Goal: Information Seeking & Learning: Check status

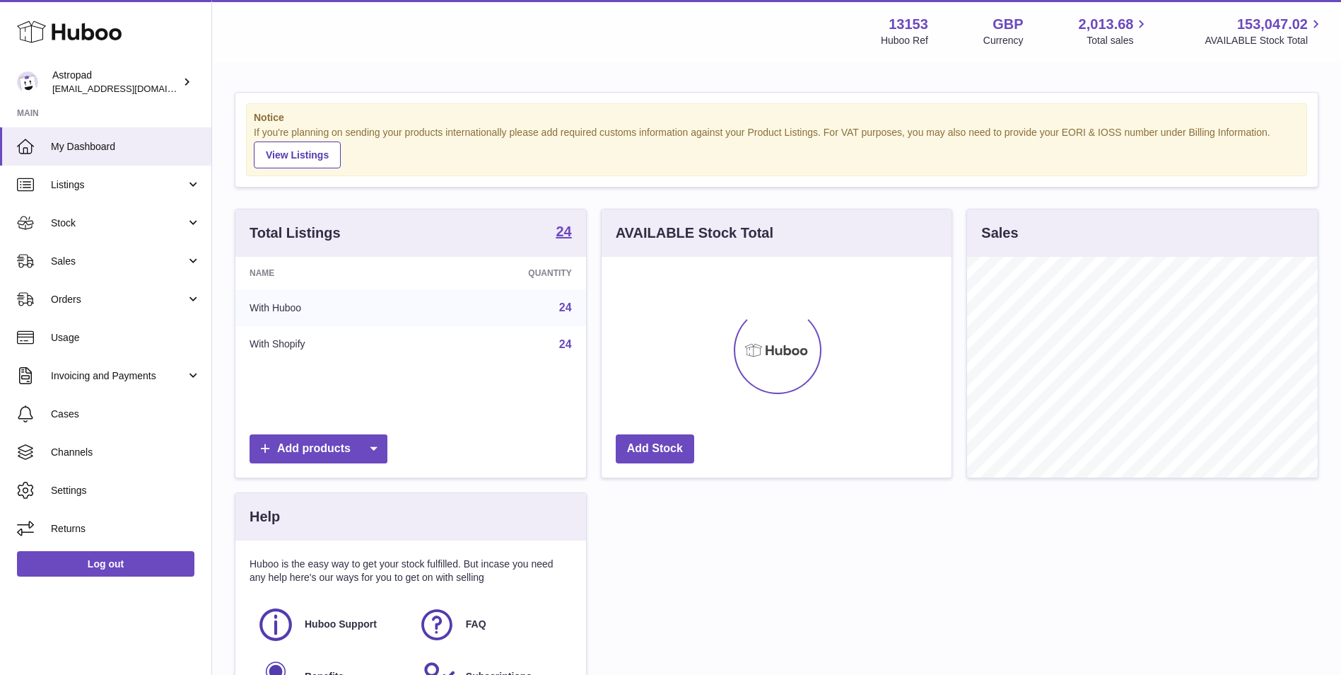
scroll to position [221, 350]
click at [140, 263] on span "Sales" at bounding box center [118, 261] width 135 height 13
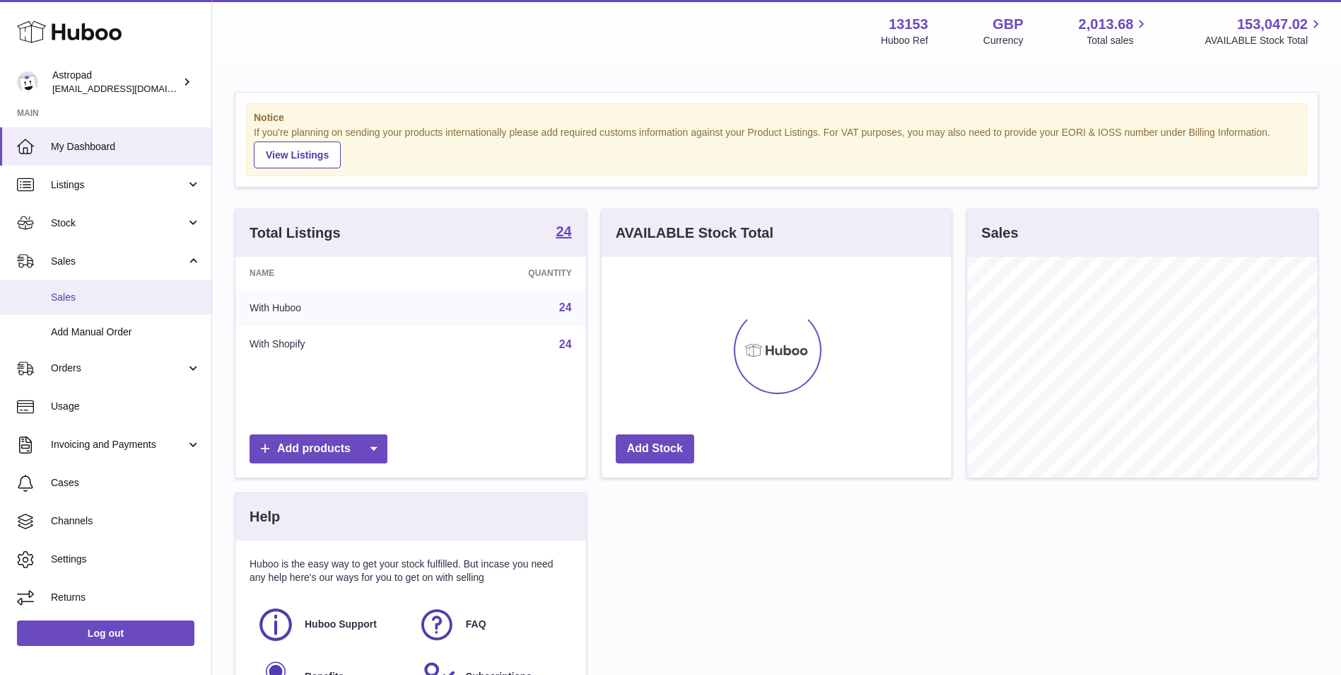
click at [93, 308] on link "Sales" at bounding box center [105, 297] width 211 height 35
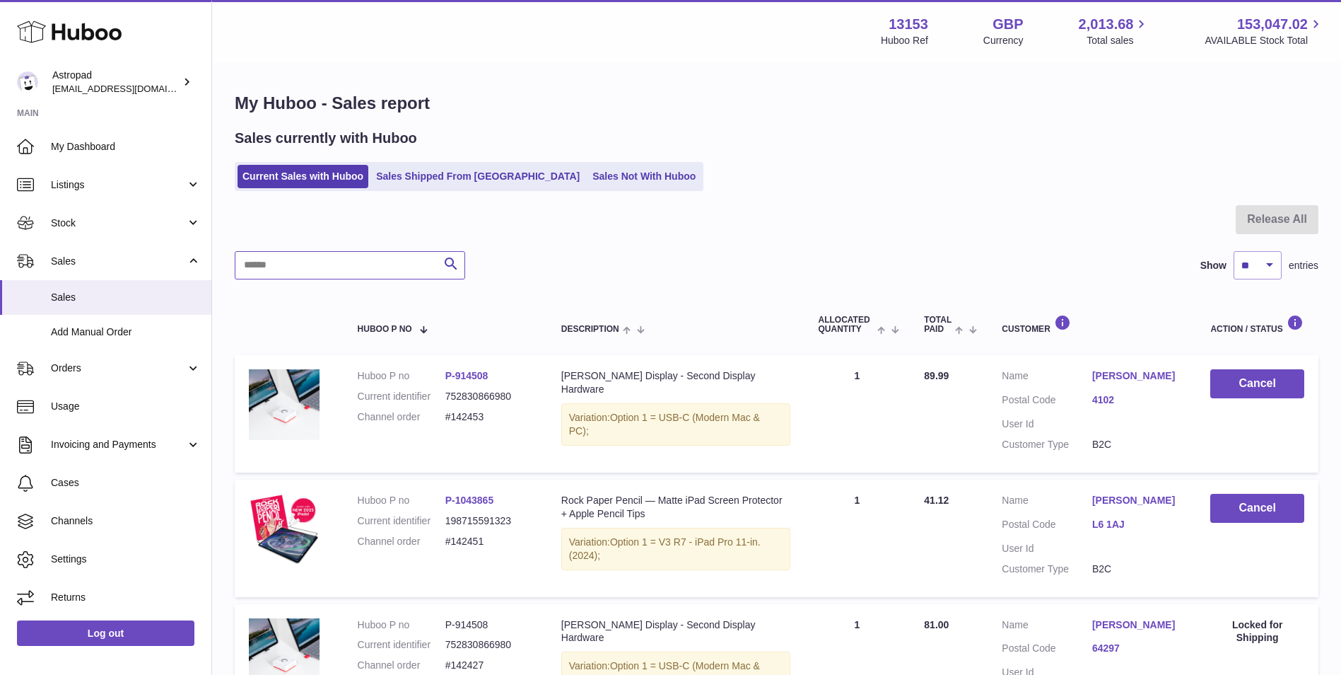
click at [340, 269] on input "text" at bounding box center [350, 265] width 231 height 28
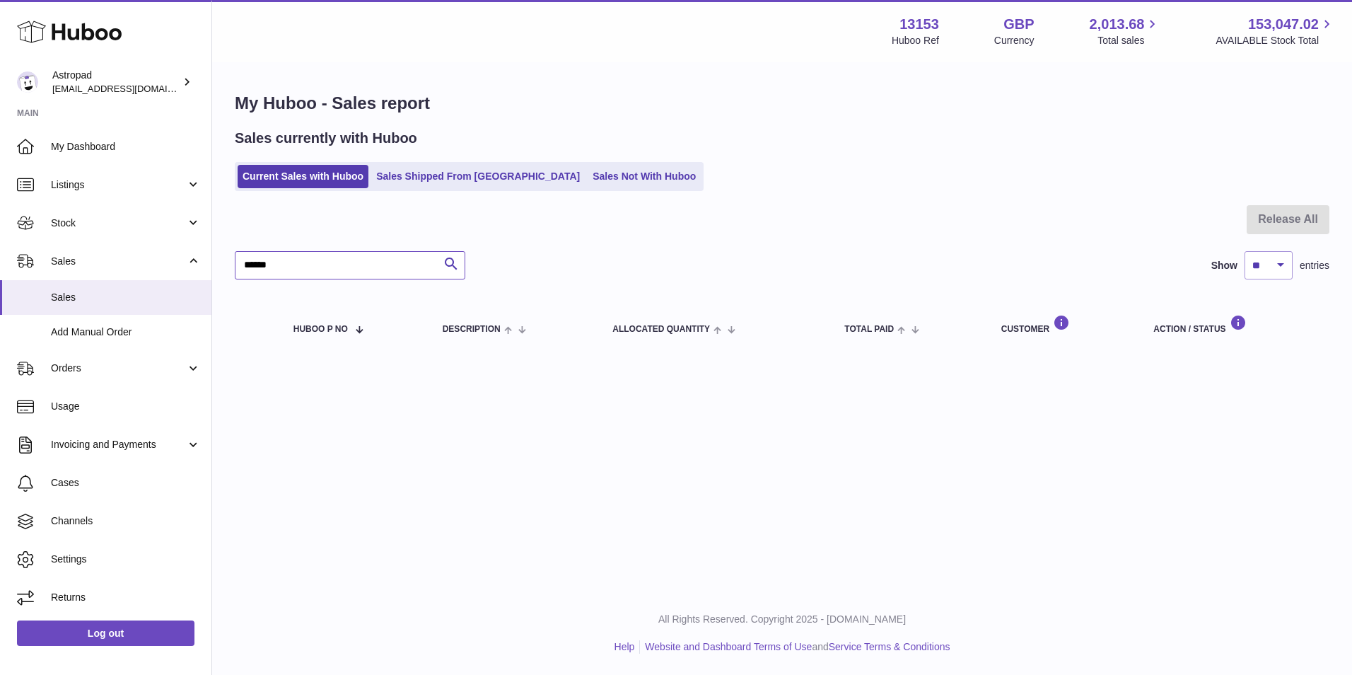
type input "******"
click at [588, 180] on link "Sales Not With Huboo" at bounding box center [644, 176] width 113 height 23
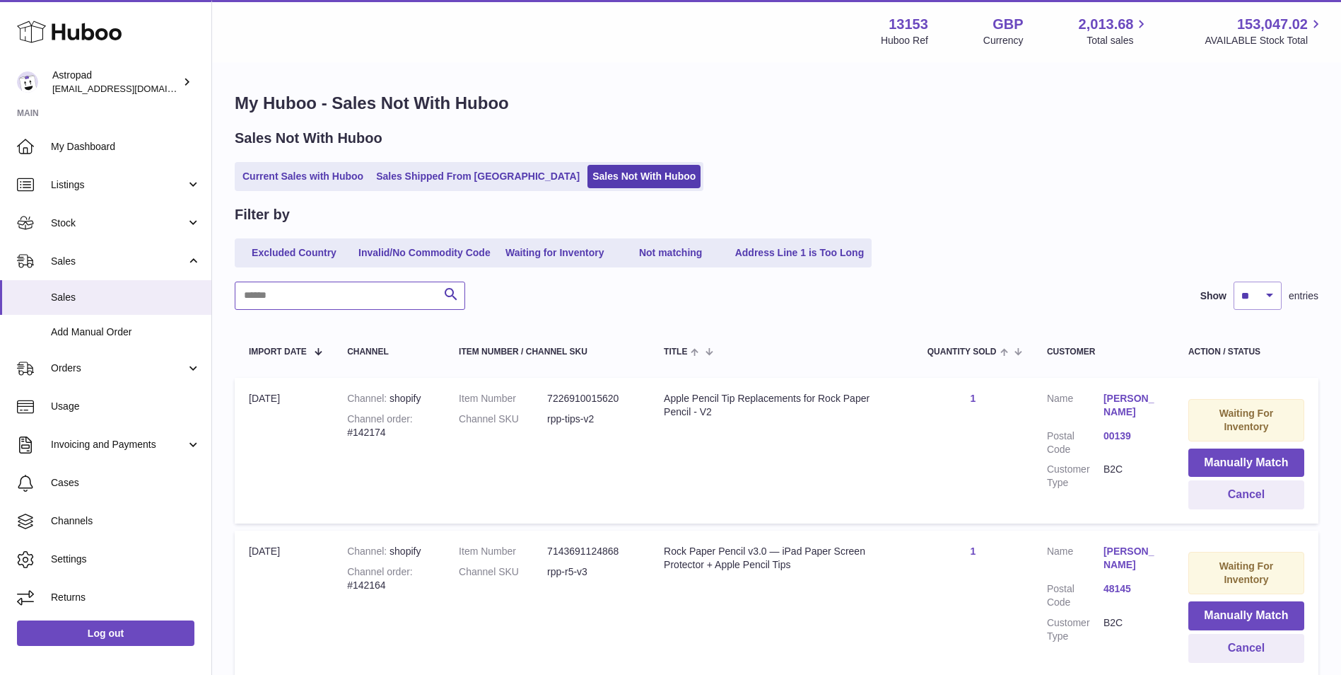
click at [376, 293] on input "text" at bounding box center [350, 295] width 231 height 28
type input "******"
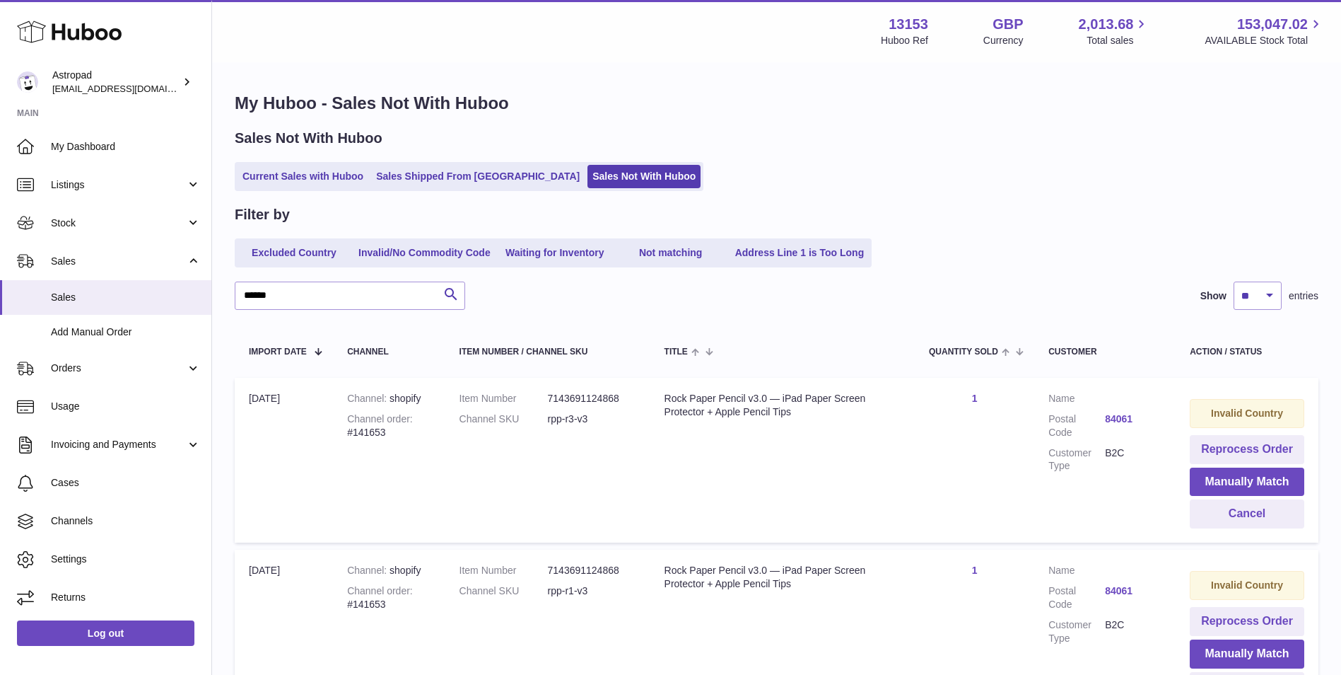
click at [371, 431] on div "Channel order #141653" at bounding box center [388, 425] width 83 height 27
copy div "141653"
drag, startPoint x: 661, startPoint y: 395, endPoint x: 830, endPoint y: 414, distance: 170.1
click at [830, 414] on td "Title Rock Paper Pencil v3.0 — iPad Paper Screen Protector + Apple Pencil Tips" at bounding box center [782, 460] width 264 height 165
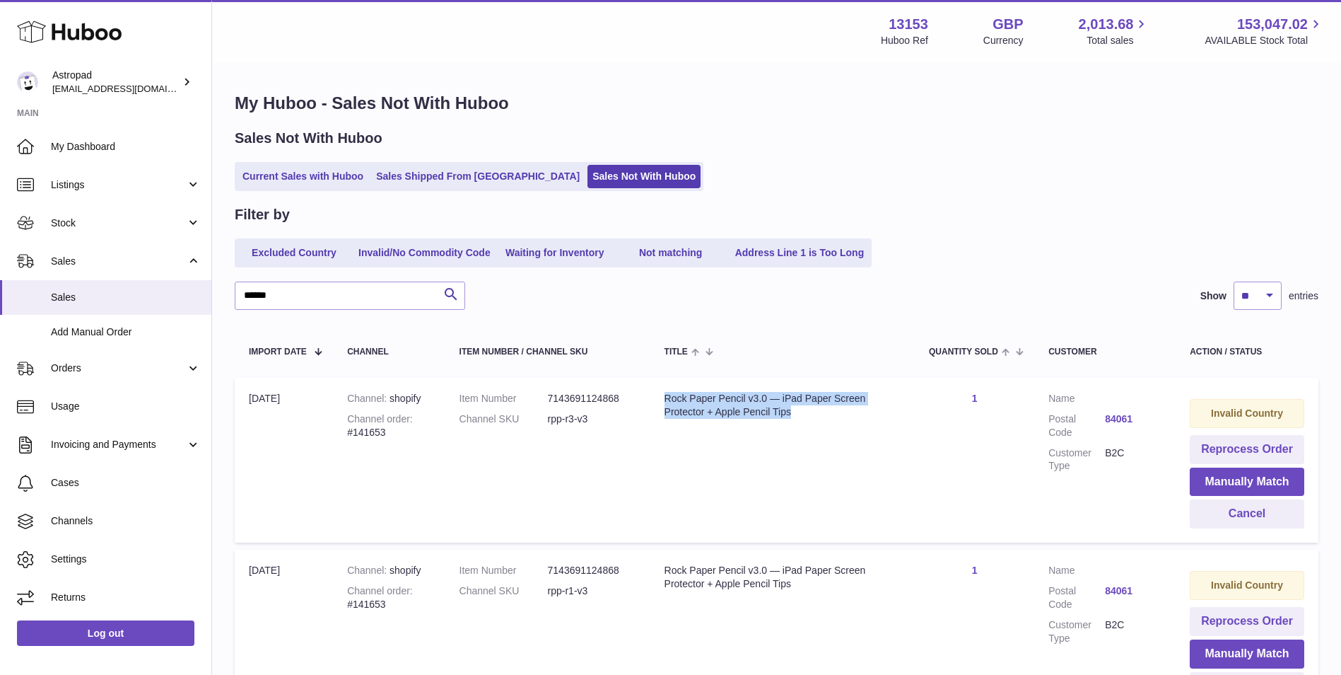
copy div "Rock Paper Pencil v3.0 — iPad Paper Screen Protector + Apple Pencil Tips"
click at [110, 189] on span "Listings" at bounding box center [118, 184] width 135 height 13
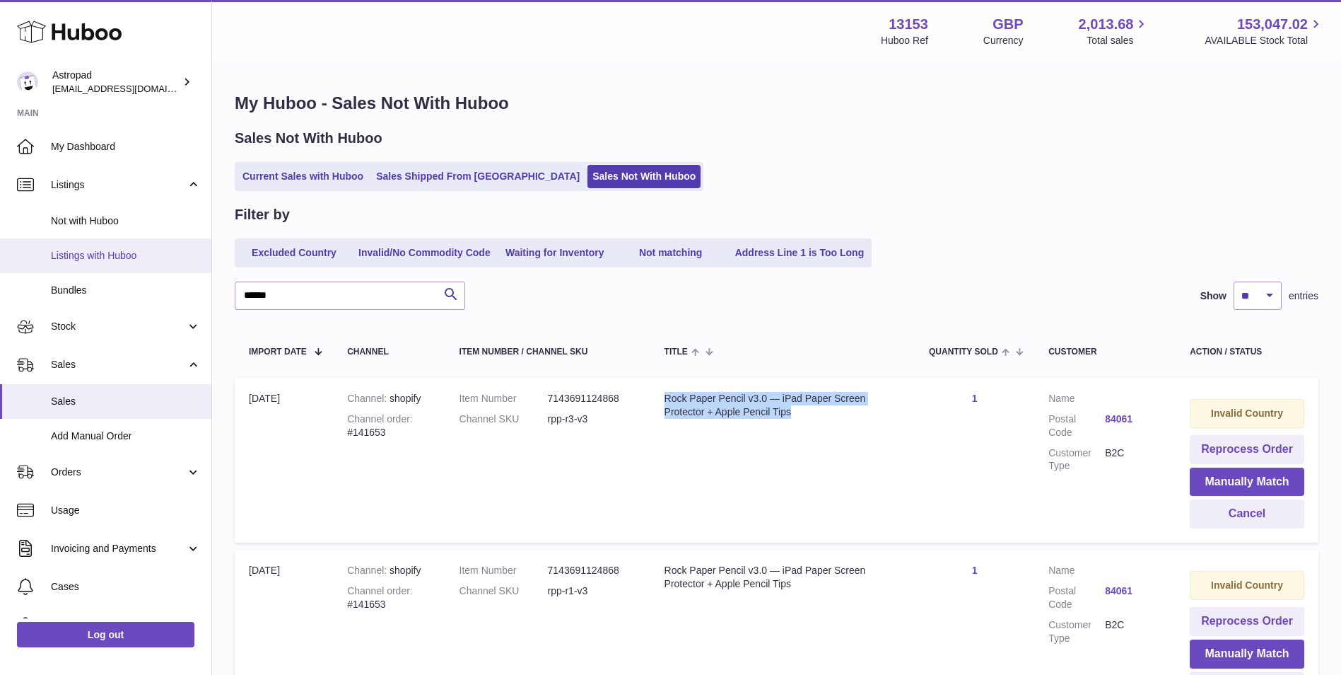
click at [132, 255] on span "Listings with Huboo" at bounding box center [126, 255] width 150 height 13
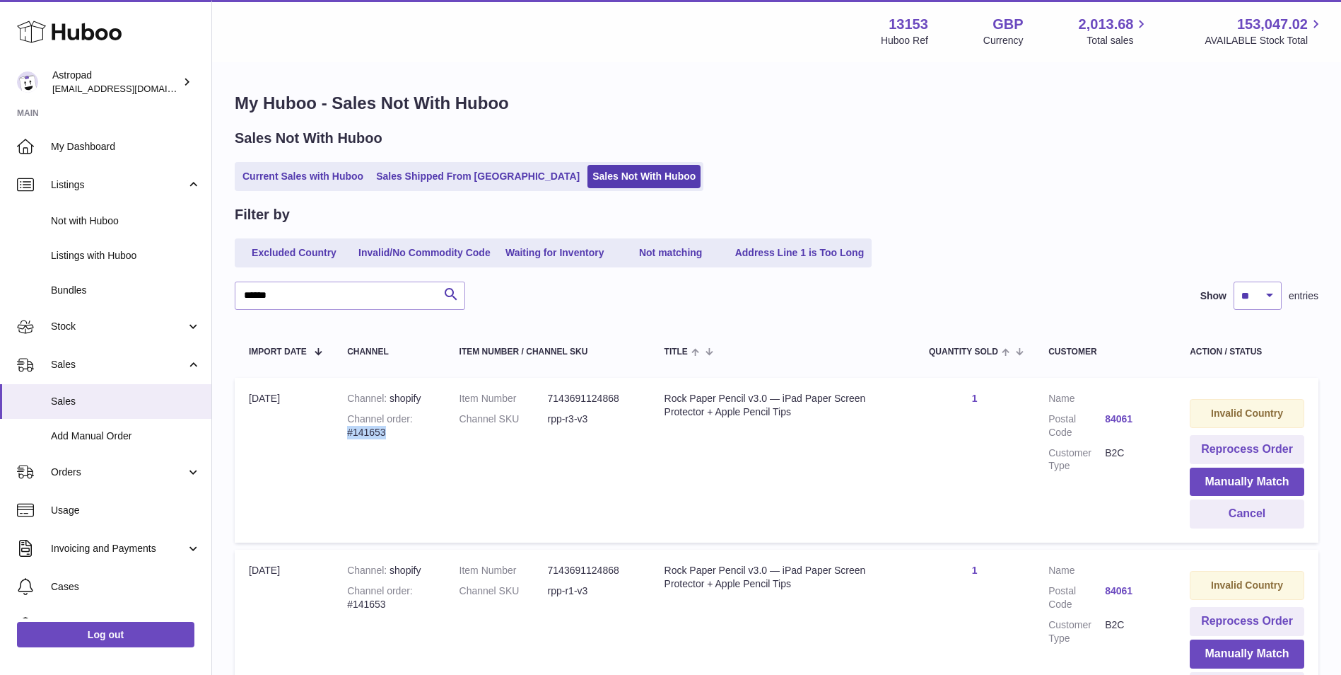
drag, startPoint x: 409, startPoint y: 434, endPoint x: 346, endPoint y: 433, distance: 62.2
click at [347, 433] on div "Channel order #141653" at bounding box center [388, 425] width 83 height 27
drag, startPoint x: 346, startPoint y: 433, endPoint x: 363, endPoint y: 432, distance: 17.0
copy div "#141653"
click at [75, 259] on span "Listings with Huboo" at bounding box center [126, 255] width 150 height 13
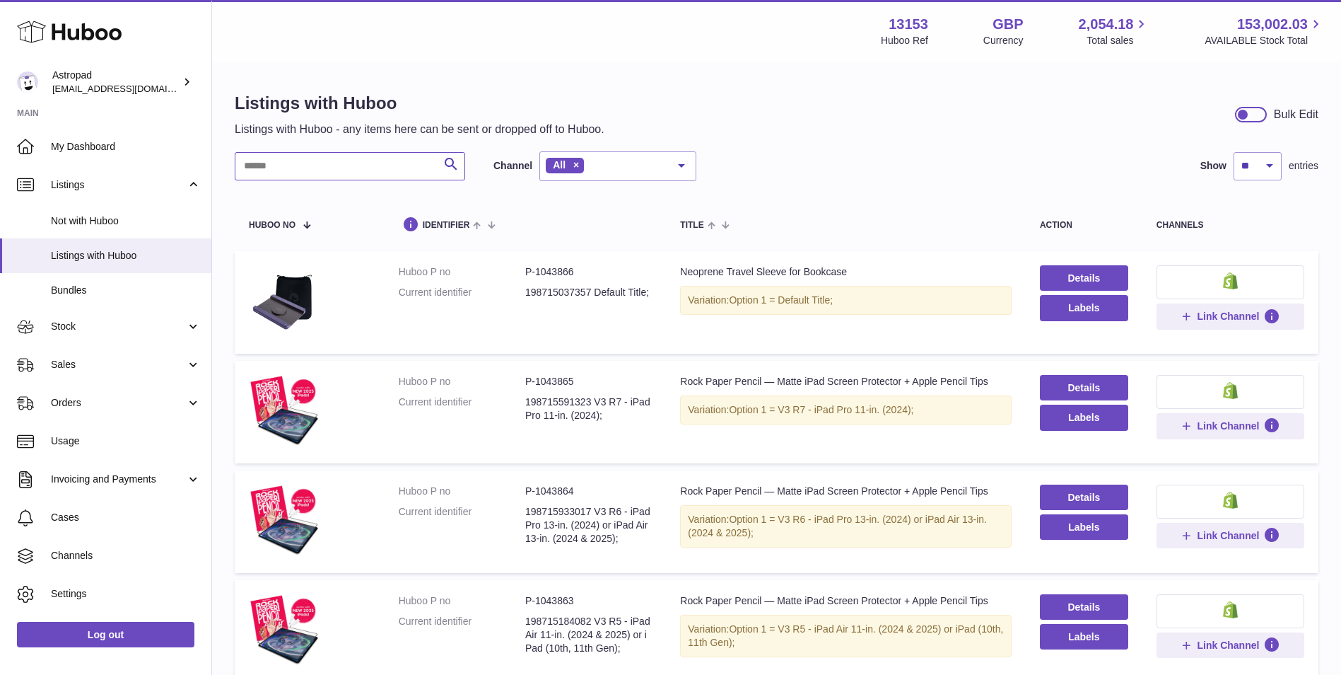
click at [301, 169] on input "text" at bounding box center [350, 166] width 231 height 28
paste input "**********"
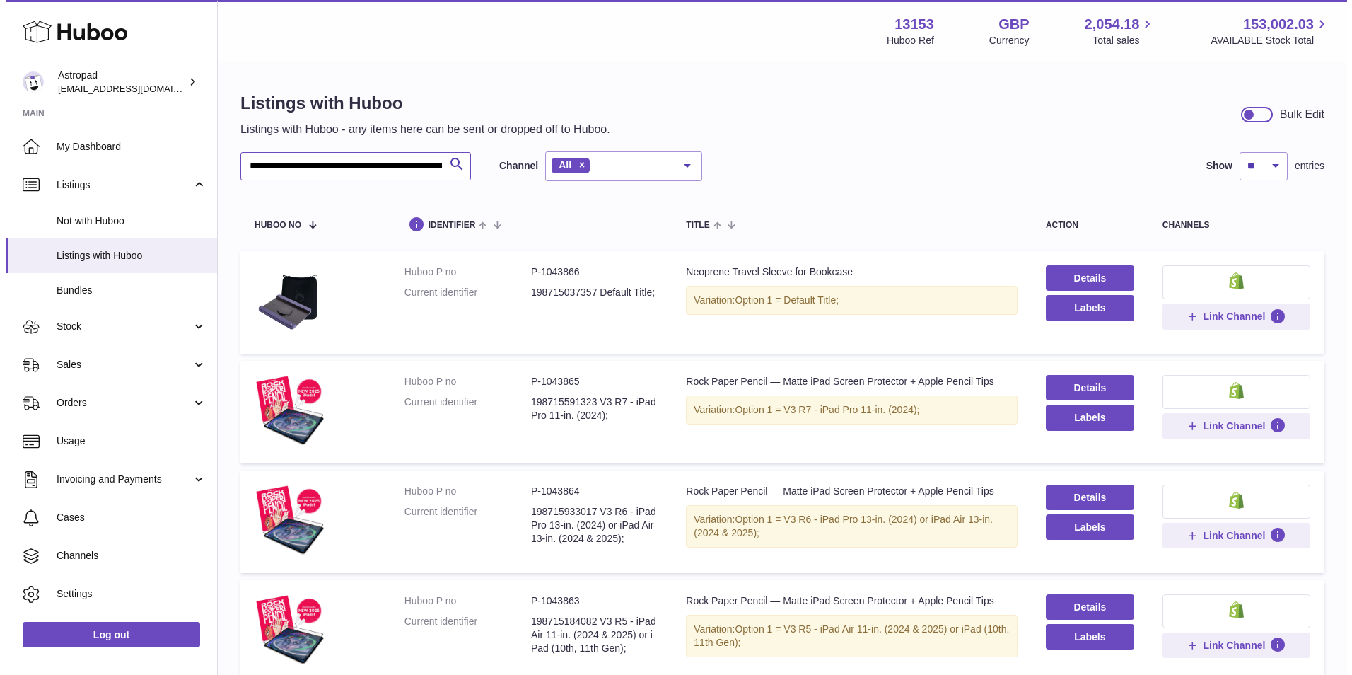
scroll to position [0, 163]
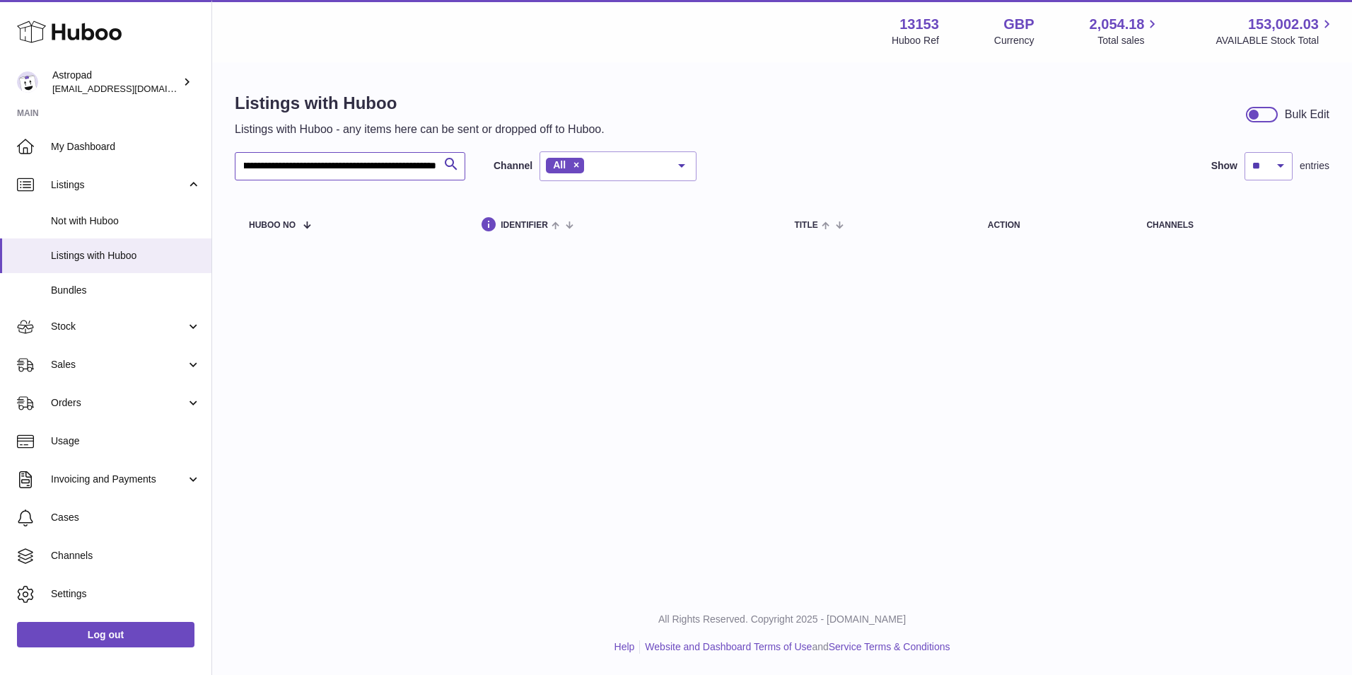
type input "**********"
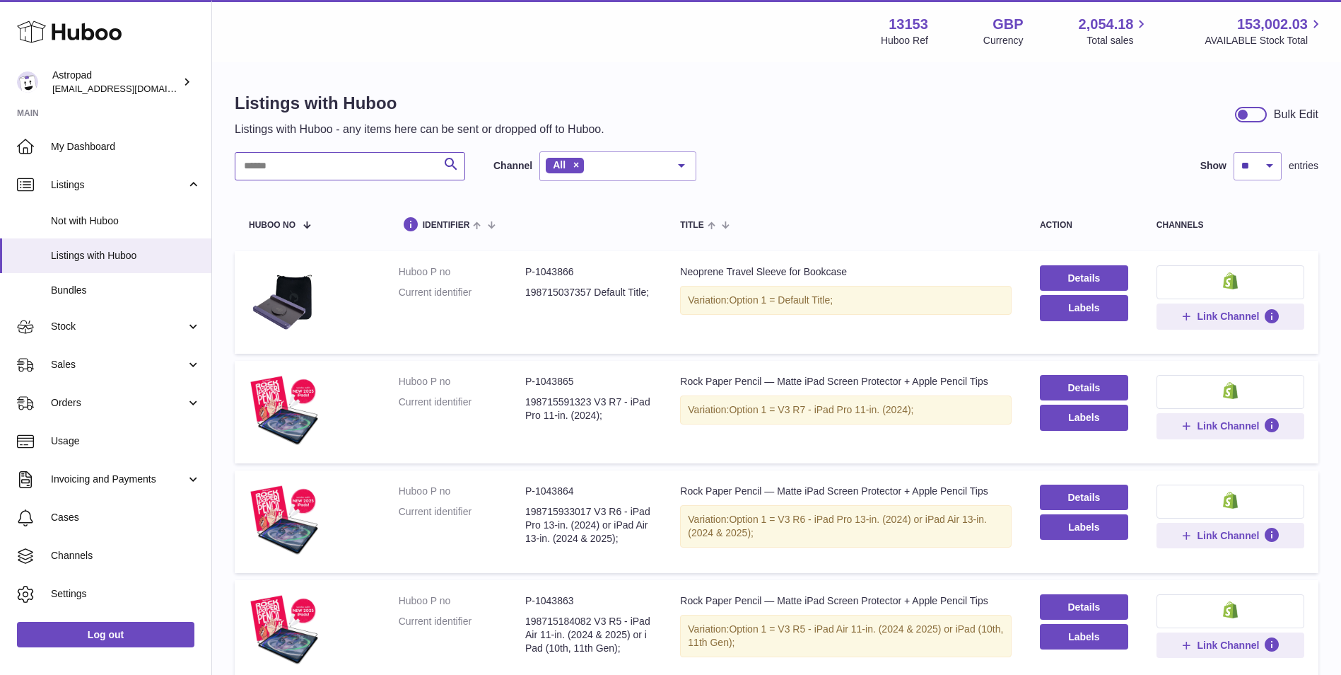
click at [298, 177] on input "text" at bounding box center [350, 166] width 231 height 28
paste input "*********"
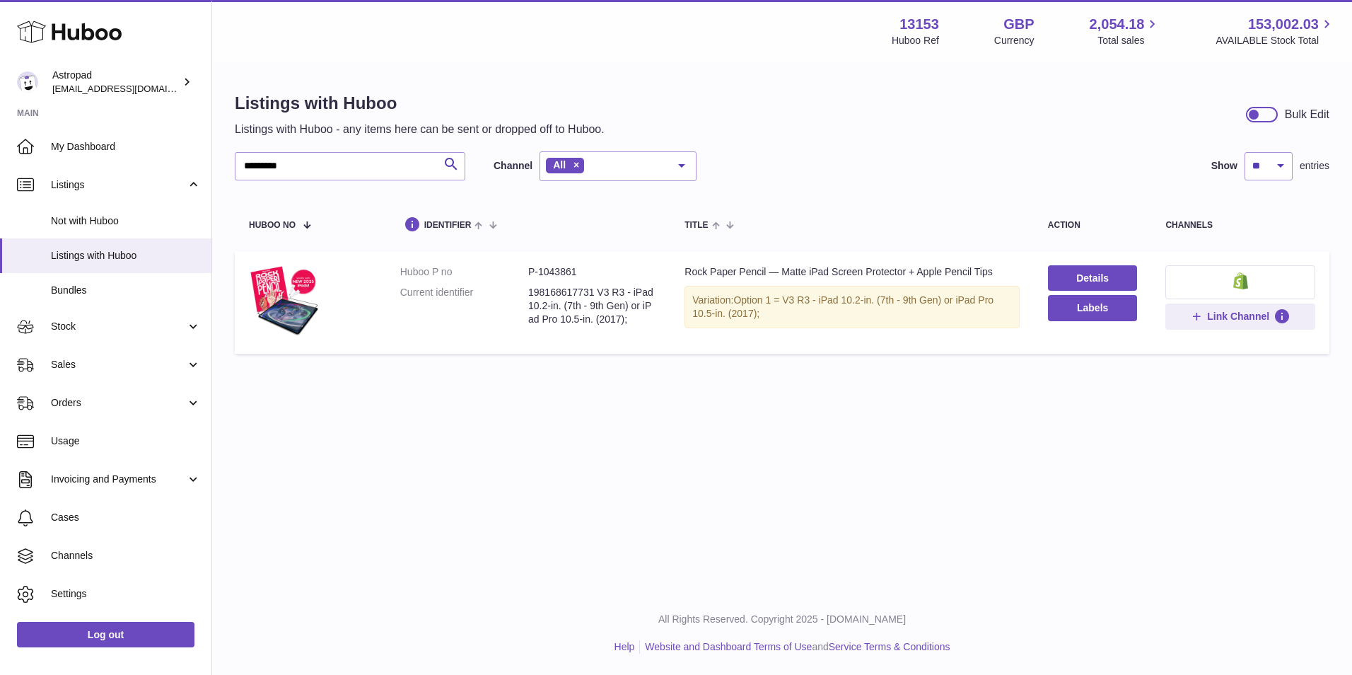
click at [549, 272] on dd "P-1043861" at bounding box center [592, 271] width 128 height 13
copy dd "1043861"
drag, startPoint x: 343, startPoint y: 173, endPoint x: 22, endPoint y: 146, distance: 322.1
click at [23, 146] on div "Huboo Astropad [EMAIL_ADDRESS][DOMAIN_NAME] Main My Dashboard Listings Not with…" at bounding box center [676, 337] width 1352 height 675
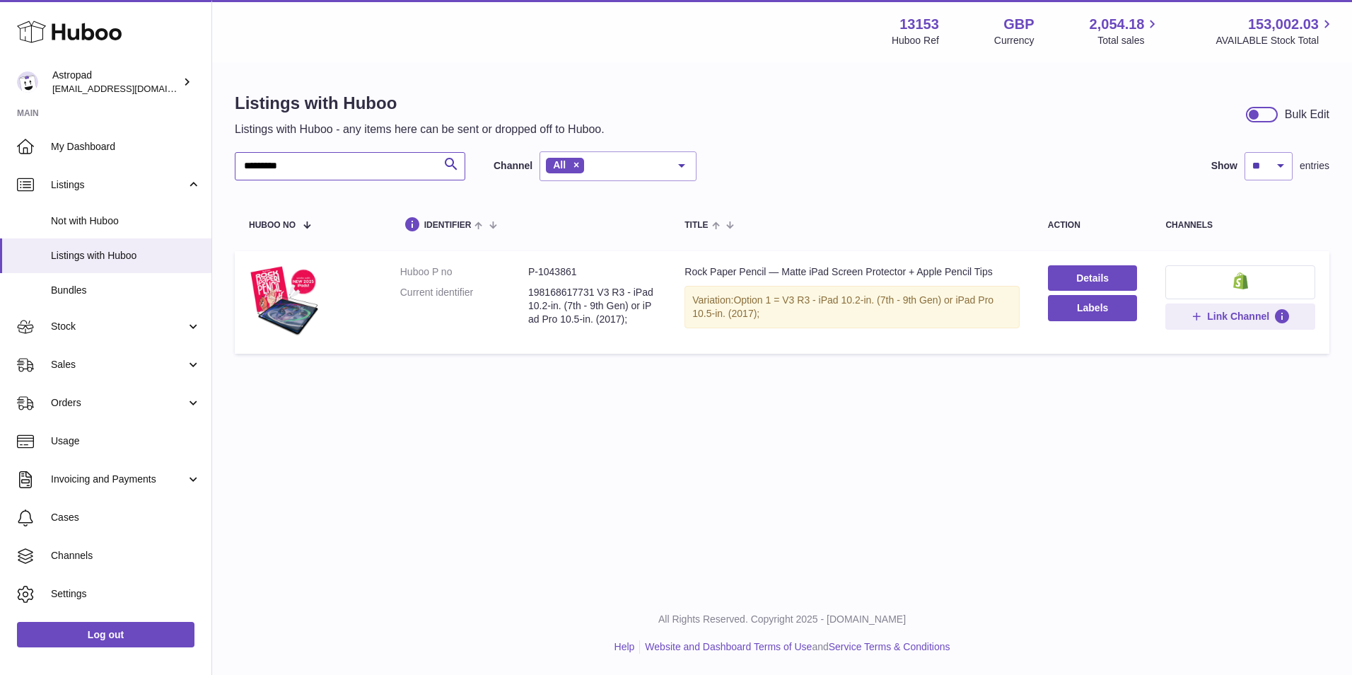
paste input "text"
click at [559, 267] on dd "P-1043859" at bounding box center [592, 271] width 128 height 13
copy dd "1043859"
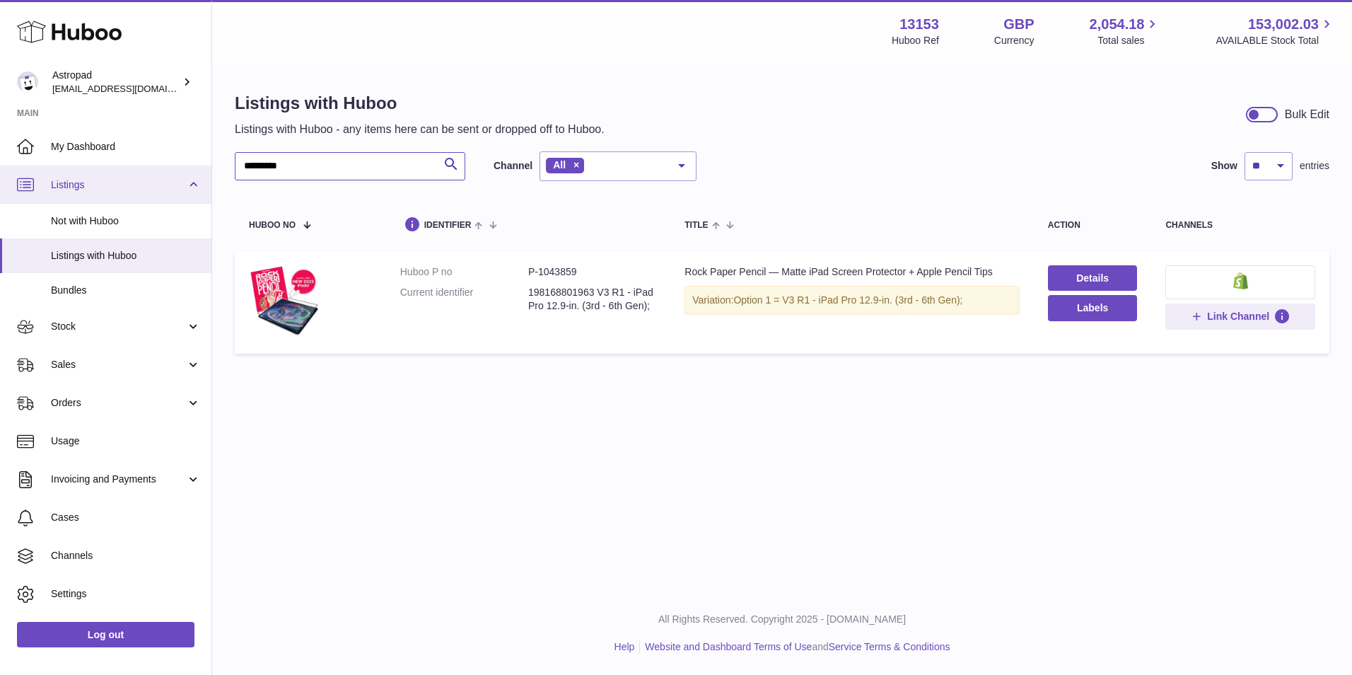
drag, startPoint x: 323, startPoint y: 165, endPoint x: 14, endPoint y: 177, distance: 309.2
click at [0, 176] on html ".st0{fill:#141414;}" at bounding box center [676, 337] width 1352 height 675
paste input "**"
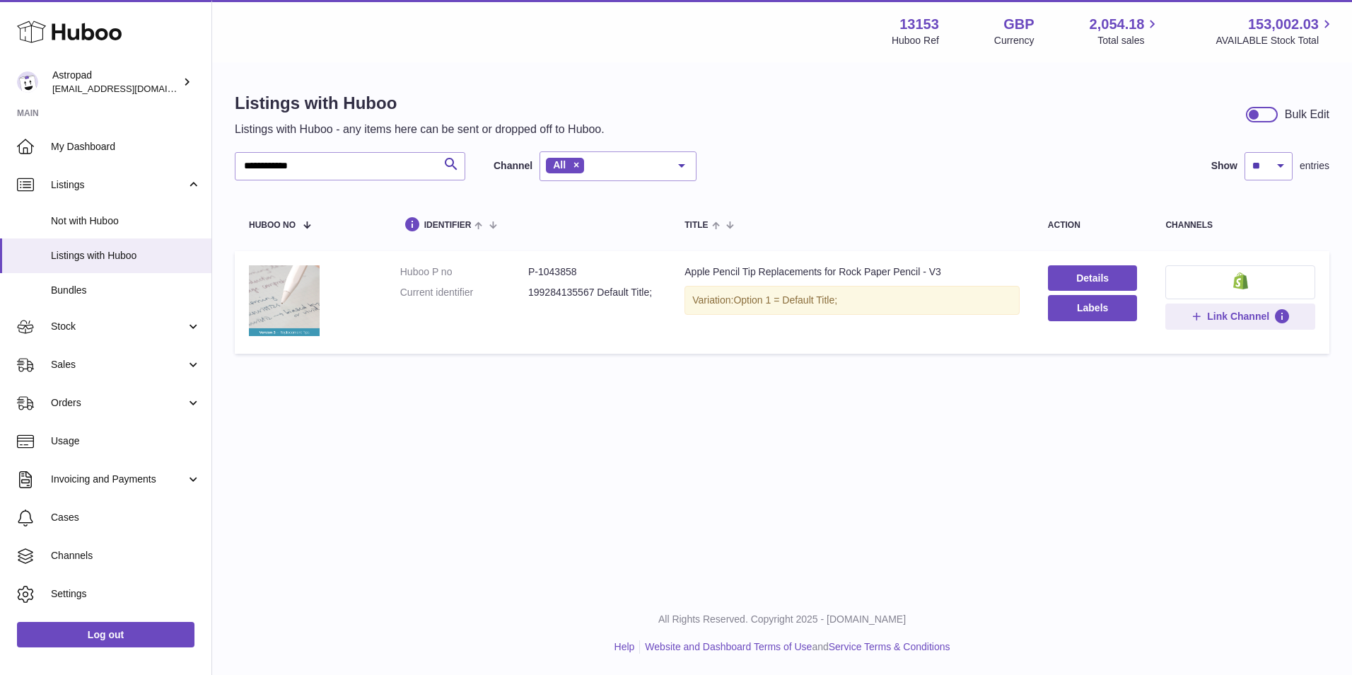
click at [564, 267] on dd "P-1043858" at bounding box center [592, 271] width 128 height 13
copy dd "1043858"
drag, startPoint x: 357, startPoint y: 173, endPoint x: 79, endPoint y: 173, distance: 277.9
click at [79, 173] on div "**********" at bounding box center [676, 337] width 1352 height 675
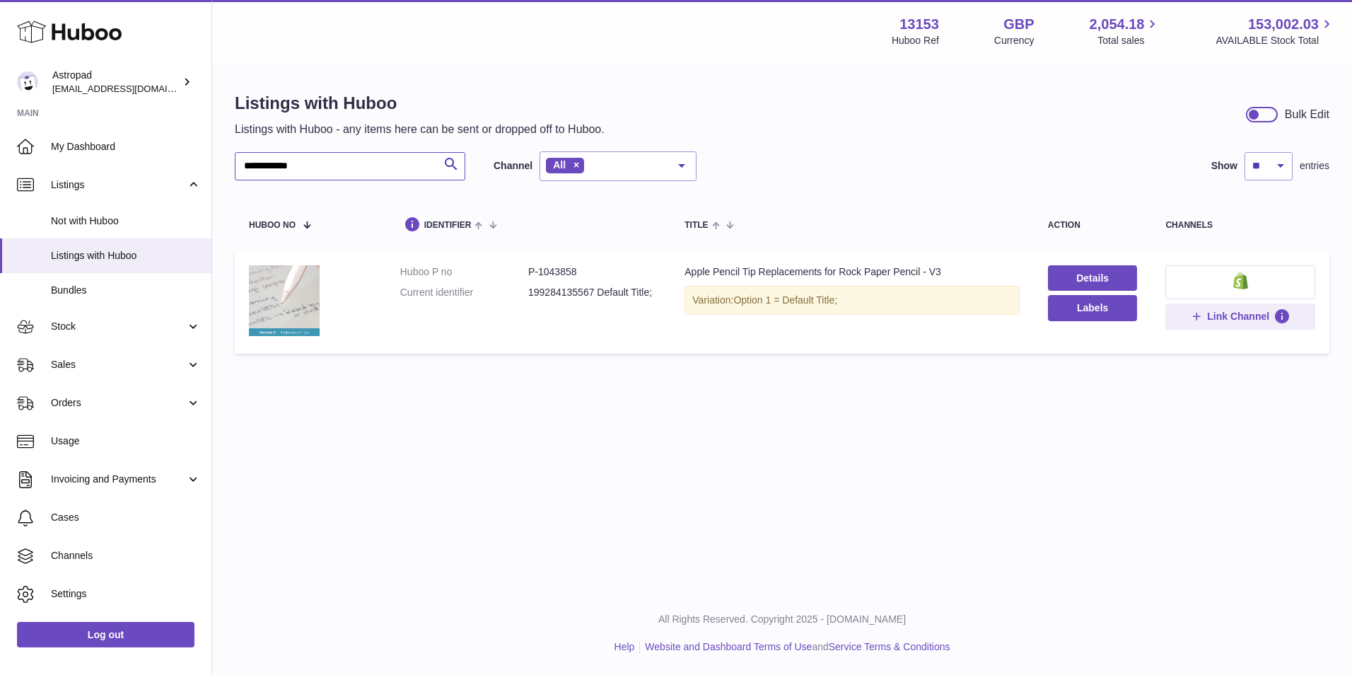
paste input "text"
type input "**********"
click at [564, 275] on dd "P-962740" at bounding box center [592, 271] width 128 height 13
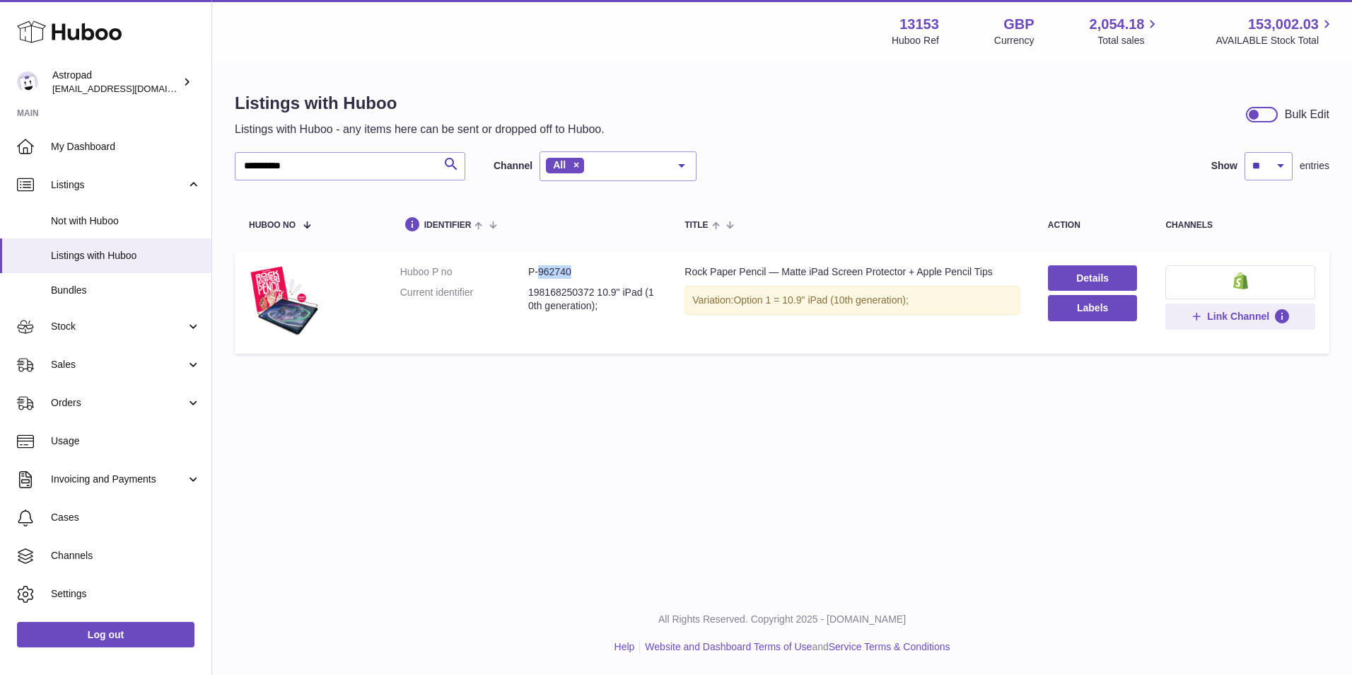
click at [564, 275] on dd "P-962740" at bounding box center [592, 271] width 128 height 13
copy dd "962740"
click at [563, 274] on dd "P-962740" at bounding box center [592, 271] width 128 height 13
